Goal: Check status: Check status

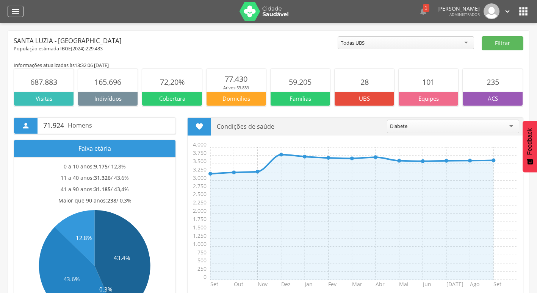
click at [19, 9] on icon "" at bounding box center [15, 11] width 9 height 9
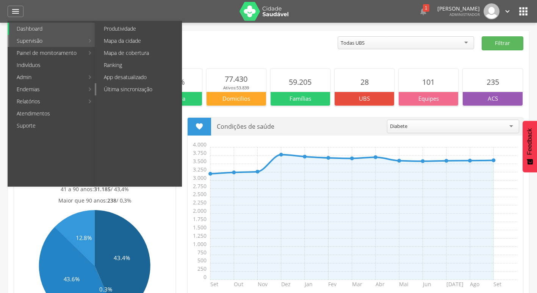
click at [134, 87] on link "Última sincronização" at bounding box center [138, 89] width 85 height 12
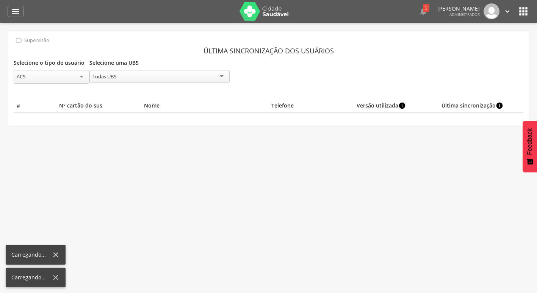
click at [61, 73] on div "ACS" at bounding box center [52, 77] width 76 height 14
click at [135, 74] on div "Todas UBS" at bounding box center [159, 76] width 140 height 13
click at [319, 75] on div "Selecione o tipo de usuário *** ACS ACS ACE Selecione uma UBS ********* Todas U…" at bounding box center [268, 70] width 509 height 25
click at [64, 75] on div "ACS" at bounding box center [52, 77] width 76 height 14
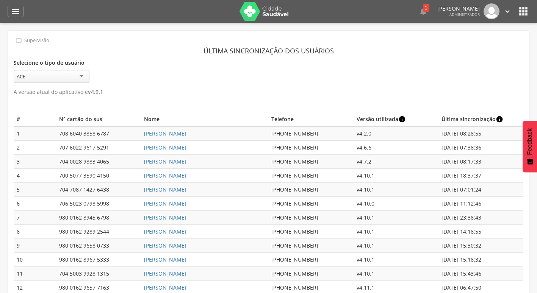
click at [505, 12] on icon "" at bounding box center [507, 11] width 8 height 8
click at [521, 11] on icon "" at bounding box center [523, 11] width 12 height 12
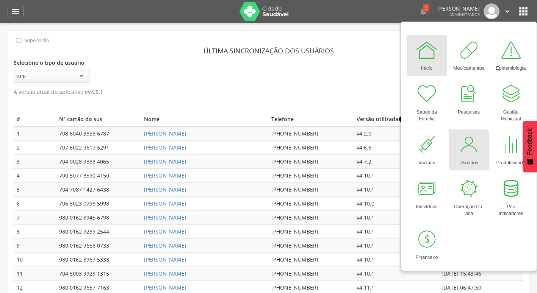
click at [465, 144] on div at bounding box center [468, 144] width 23 height 23
